Goal: Navigation & Orientation: Find specific page/section

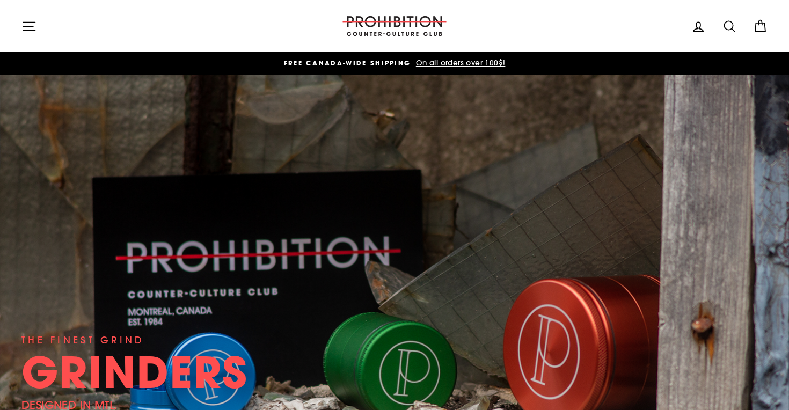
click at [37, 23] on button "Site navigation" at bounding box center [29, 25] width 28 height 23
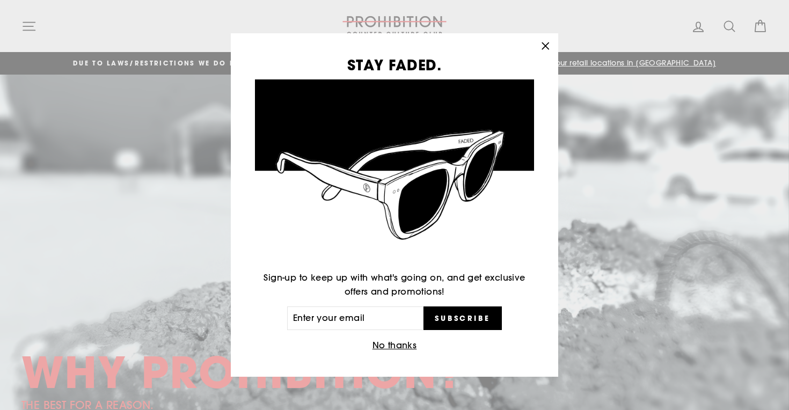
click at [543, 55] on button ""Close (esc)"" at bounding box center [546, 46] width 26 height 26
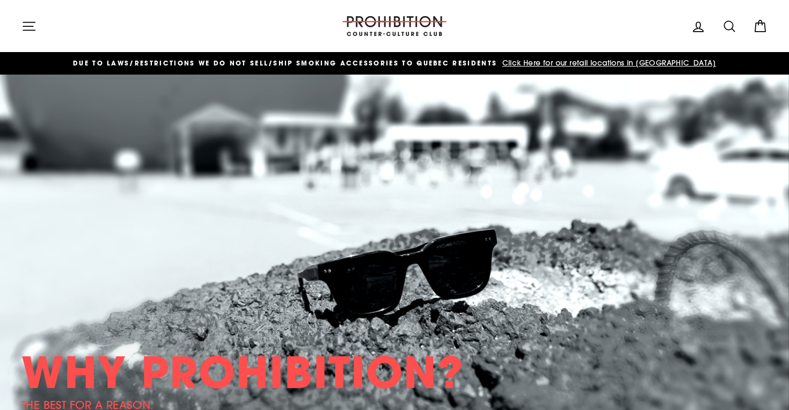
click at [26, 20] on icon "button" at bounding box center [28, 26] width 15 height 15
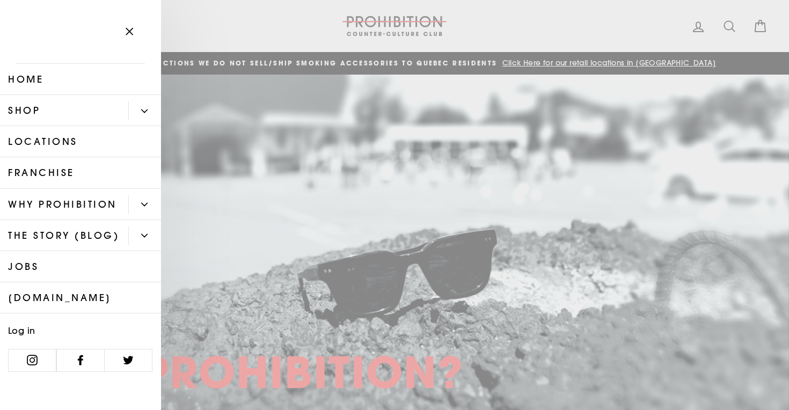
click at [63, 110] on link "Shop" at bounding box center [64, 110] width 128 height 31
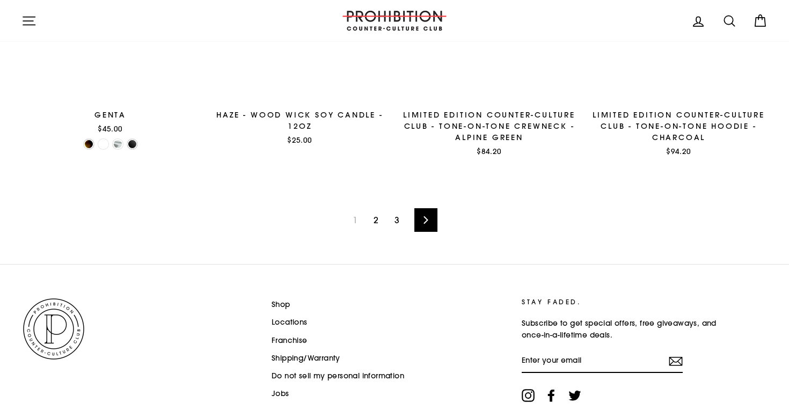
scroll to position [1778, 0]
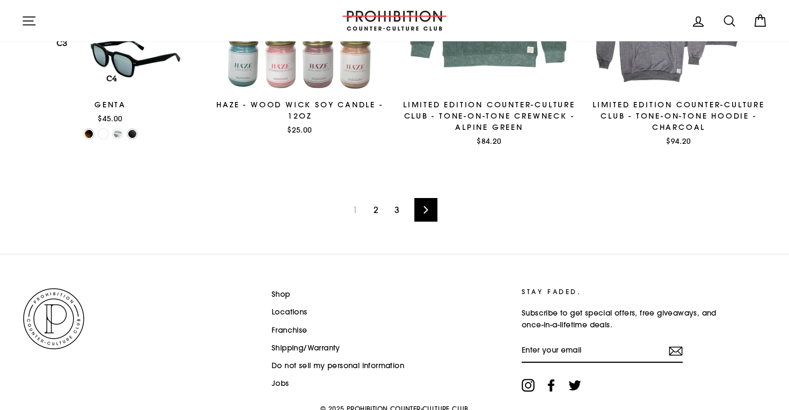
click at [382, 217] on link "2" at bounding box center [376, 209] width 18 height 17
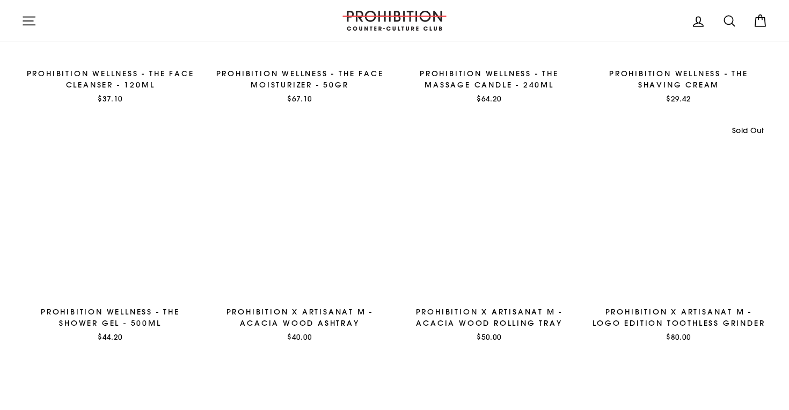
scroll to position [1622, 0]
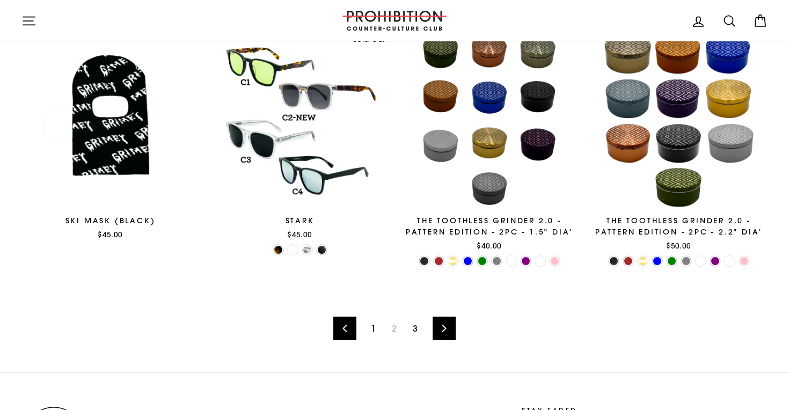
click at [411, 333] on link "3" at bounding box center [415, 328] width 18 height 17
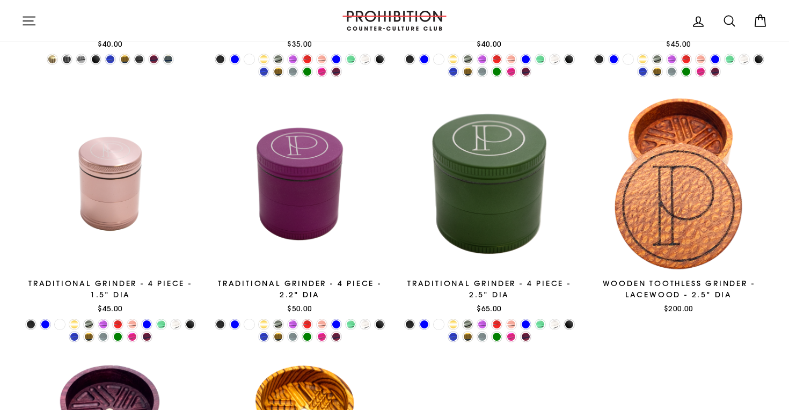
scroll to position [1090, 0]
